Goal: Understand process/instructions: Learn how to perform a task or action

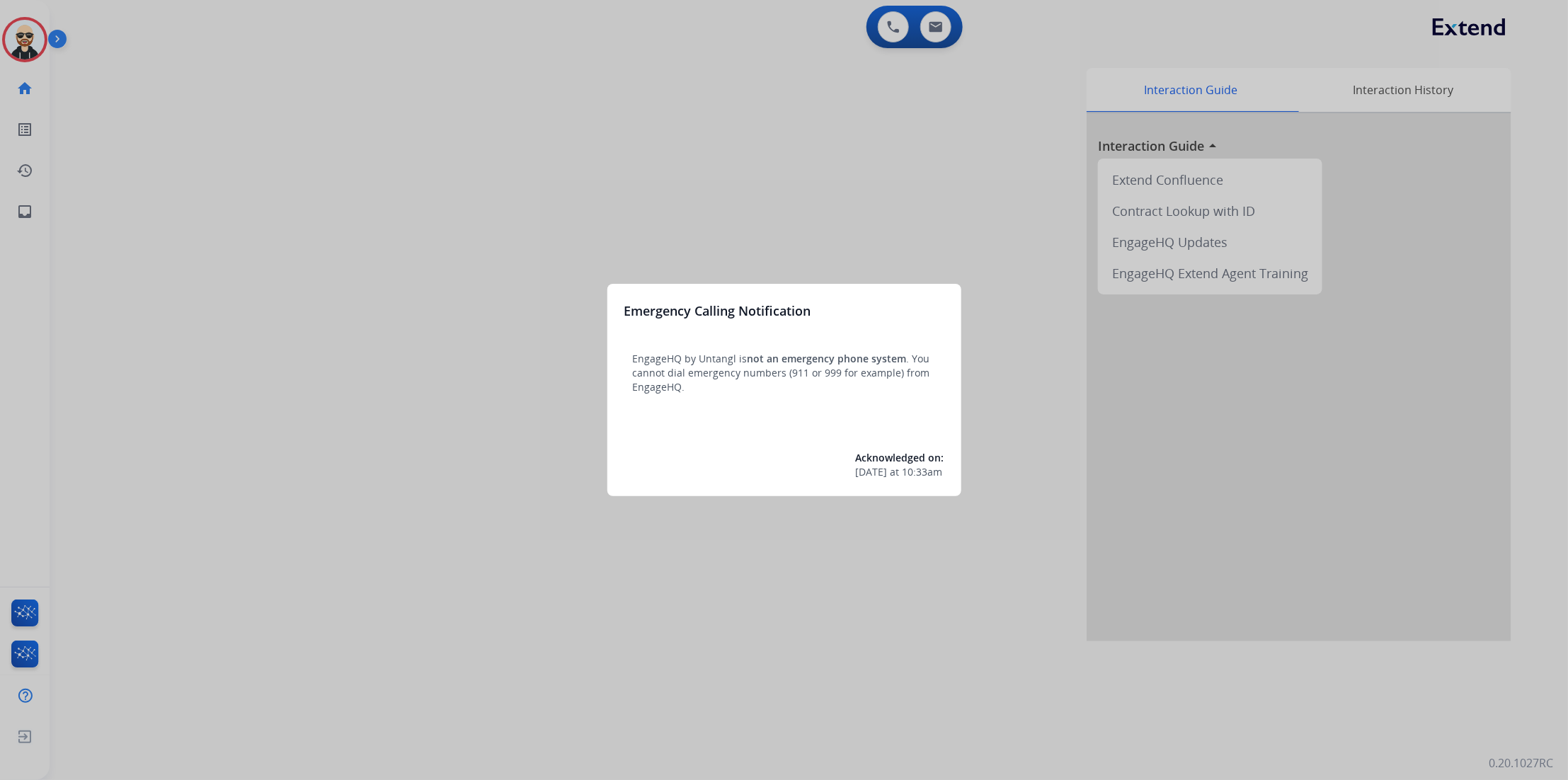
click at [867, 218] on div at bounding box center [784, 390] width 1568 height 780
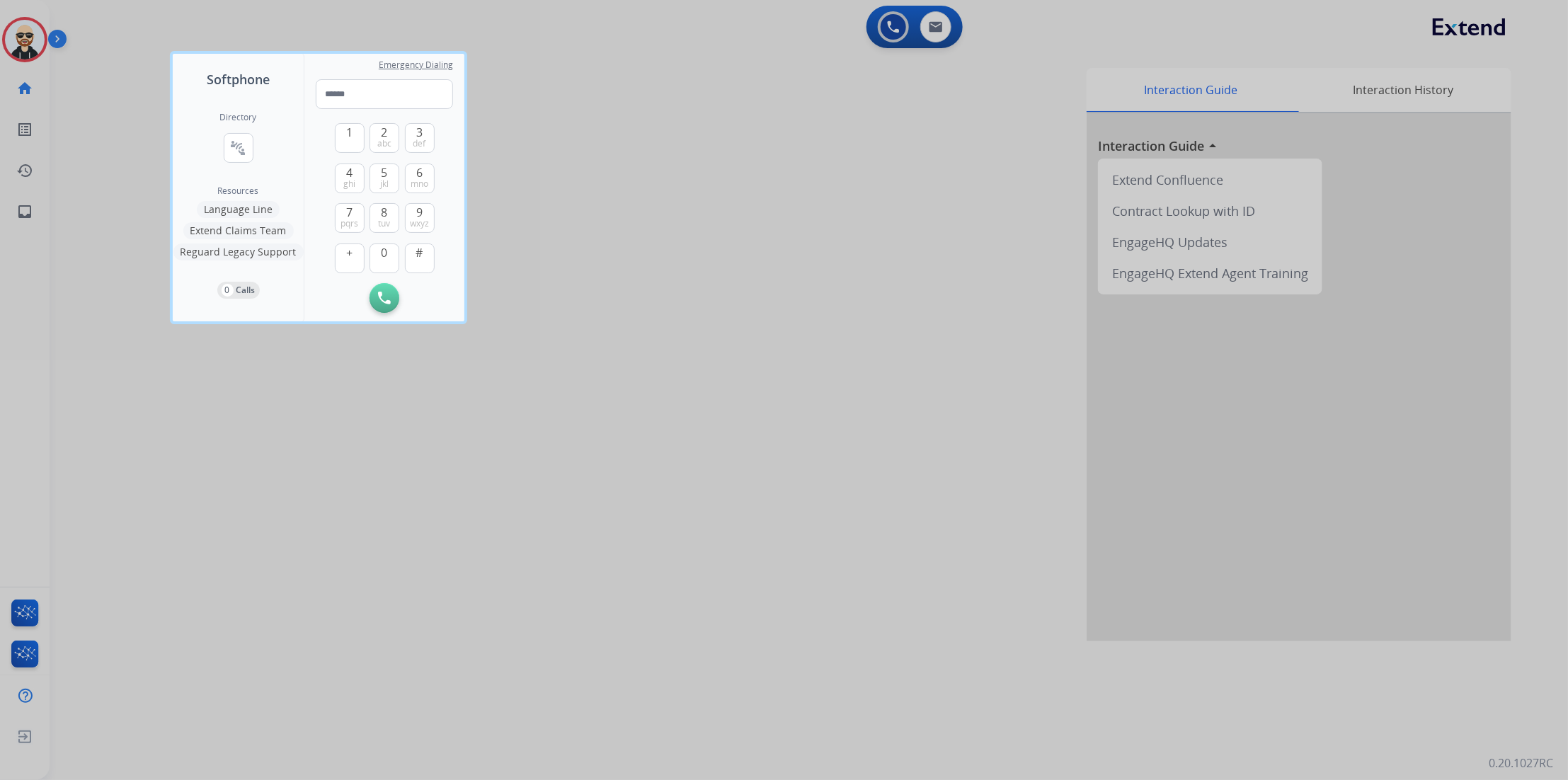
click at [1260, 200] on div at bounding box center [784, 390] width 1568 height 780
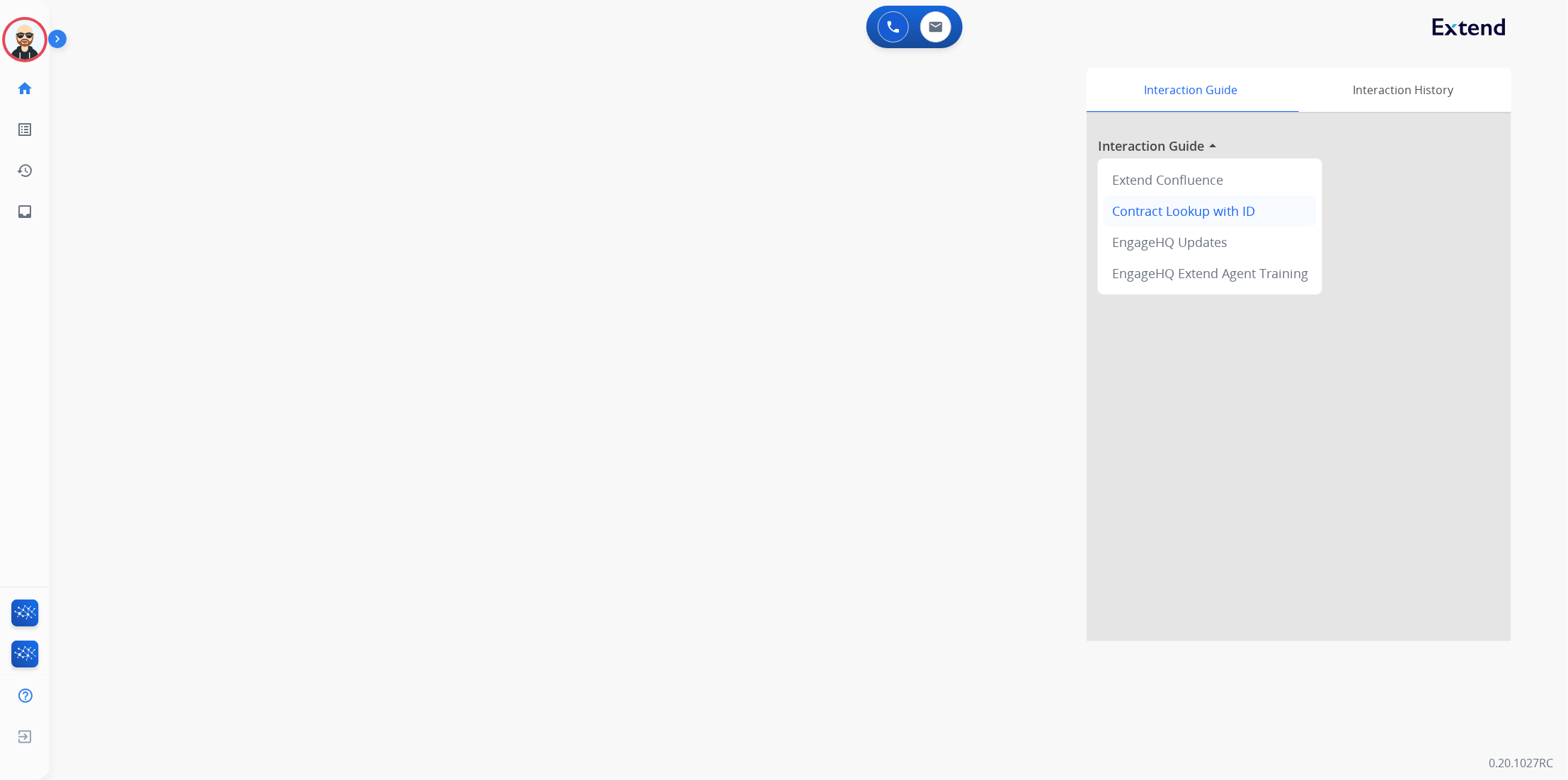
click at [1252, 211] on div "Contract Lookup with ID" at bounding box center [1210, 211] width 213 height 31
click at [1322, 100] on div "Interaction History" at bounding box center [1403, 90] width 216 height 44
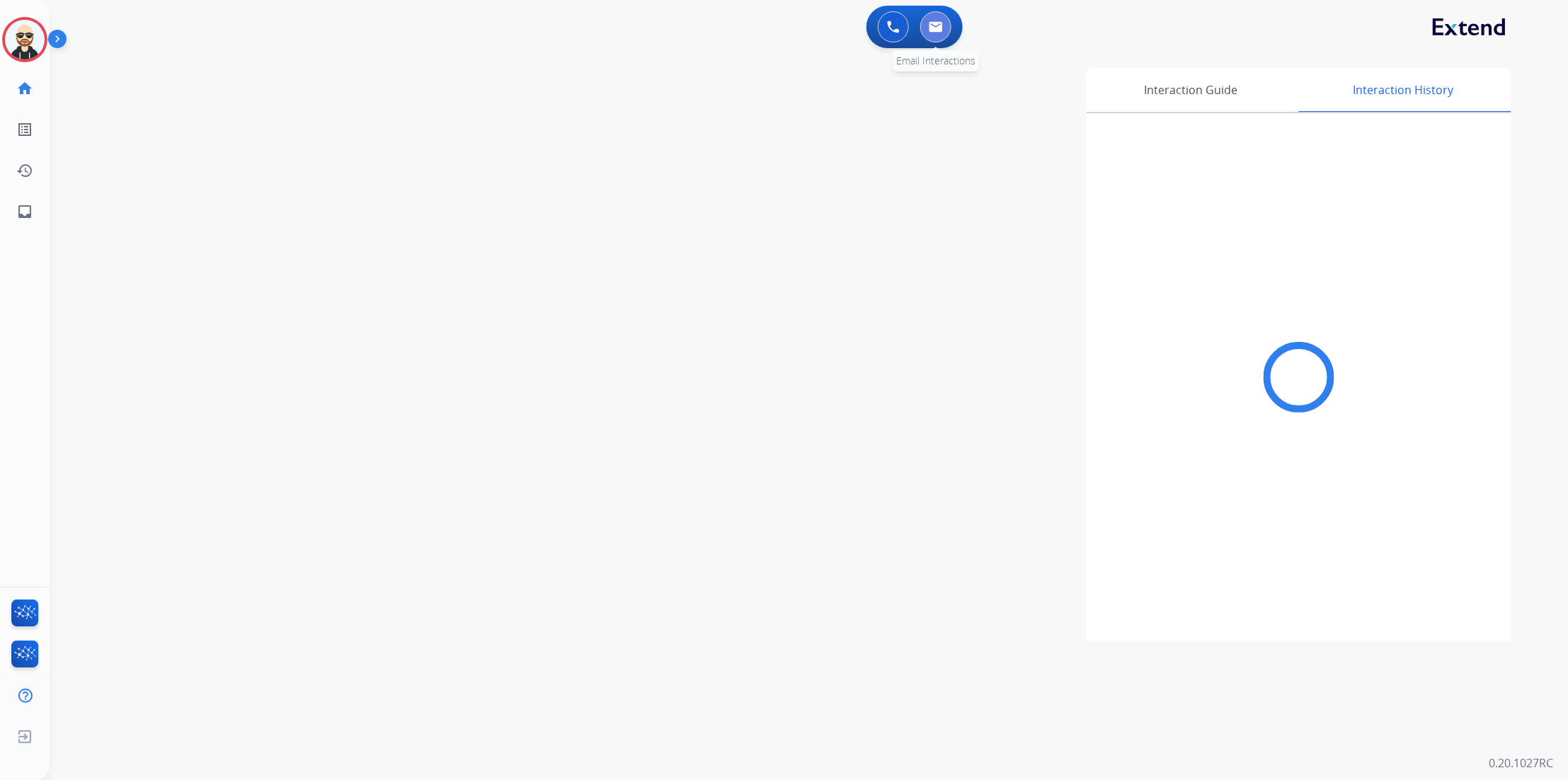
click at [931, 21] on img at bounding box center [936, 27] width 14 height 12
select select "**********"
